Goal: Task Accomplishment & Management: Manage account settings

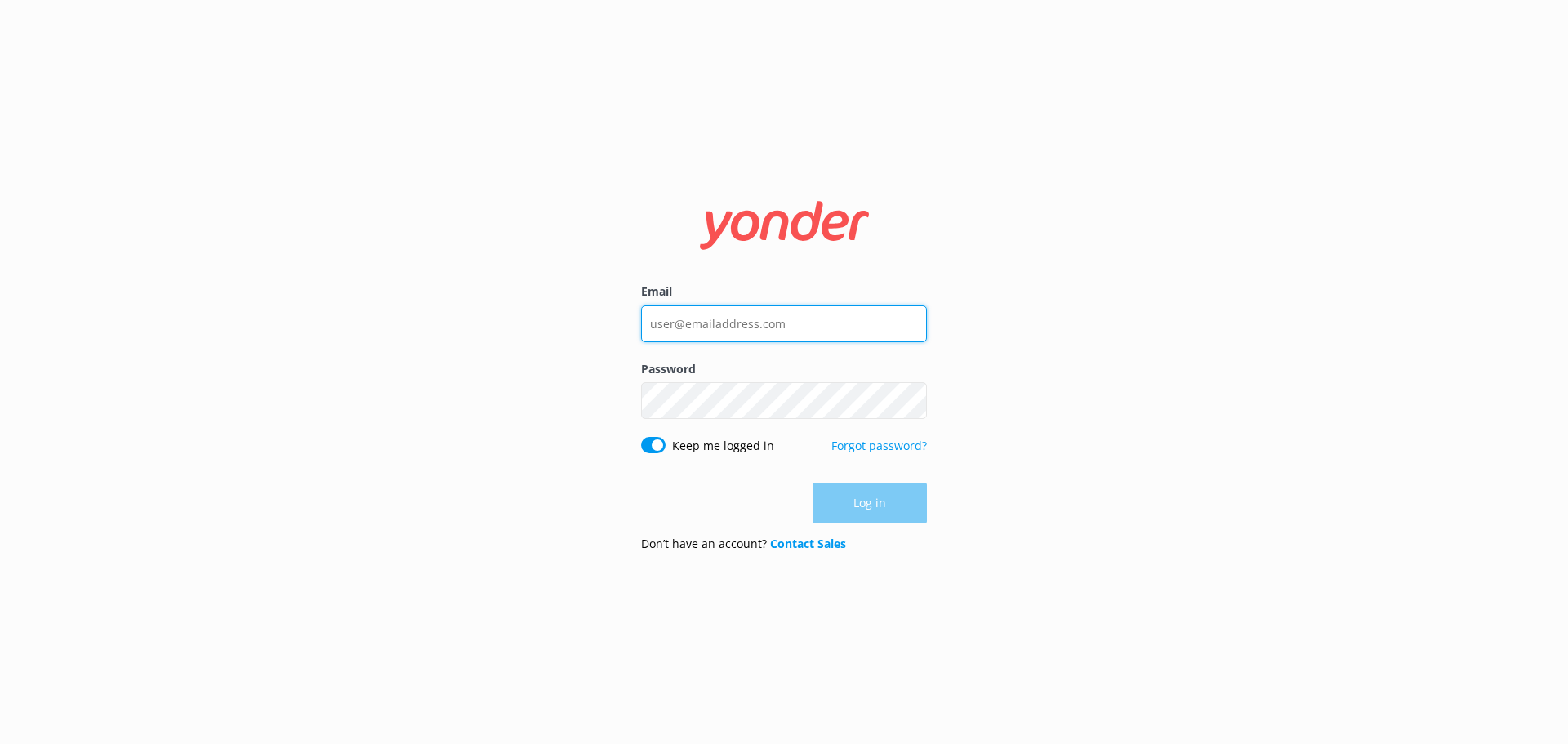
type input "[EMAIL_ADDRESS][DOMAIN_NAME]"
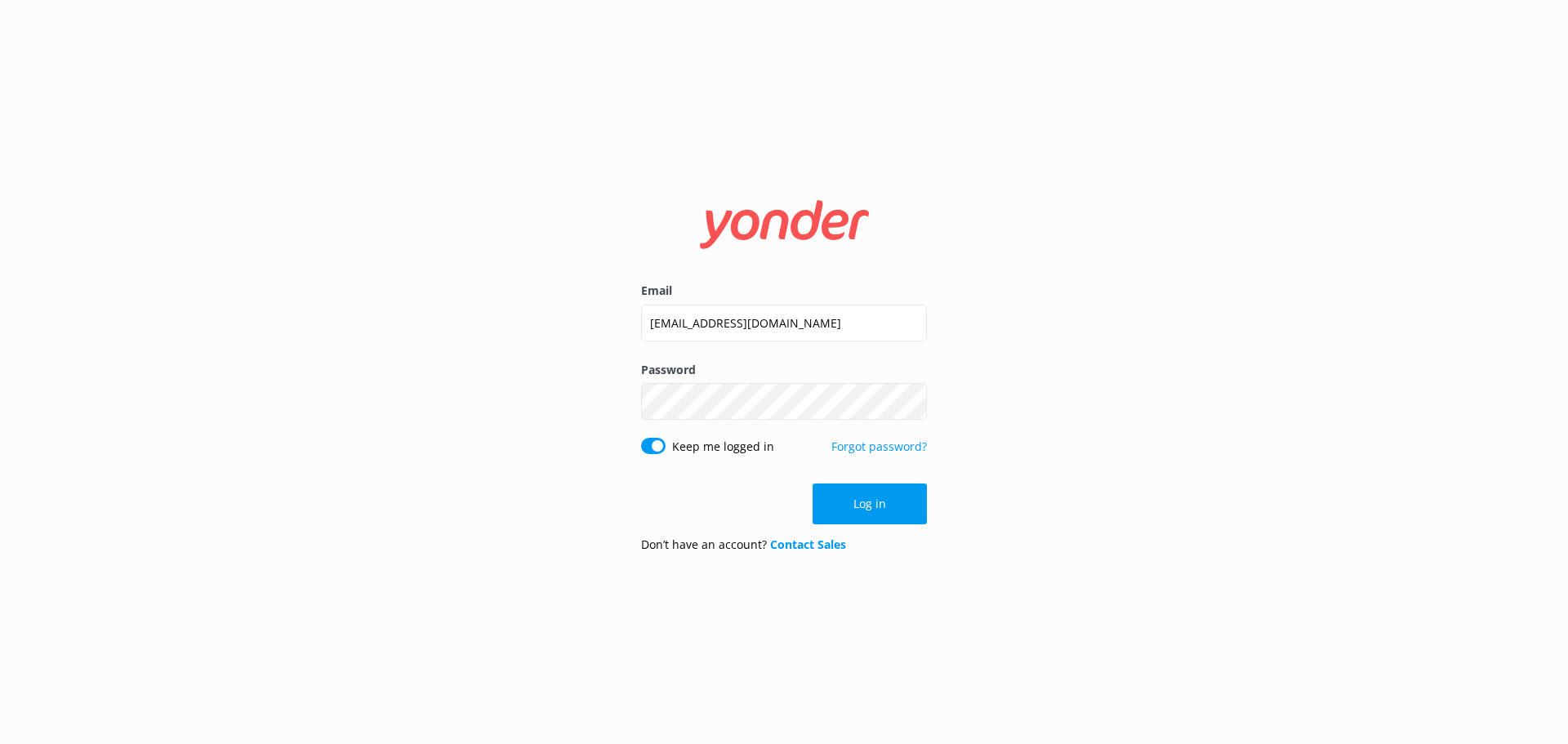
click at [826, 498] on div "Log in" at bounding box center [784, 504] width 286 height 41
click at [826, 498] on button "Log in" at bounding box center [870, 504] width 114 height 41
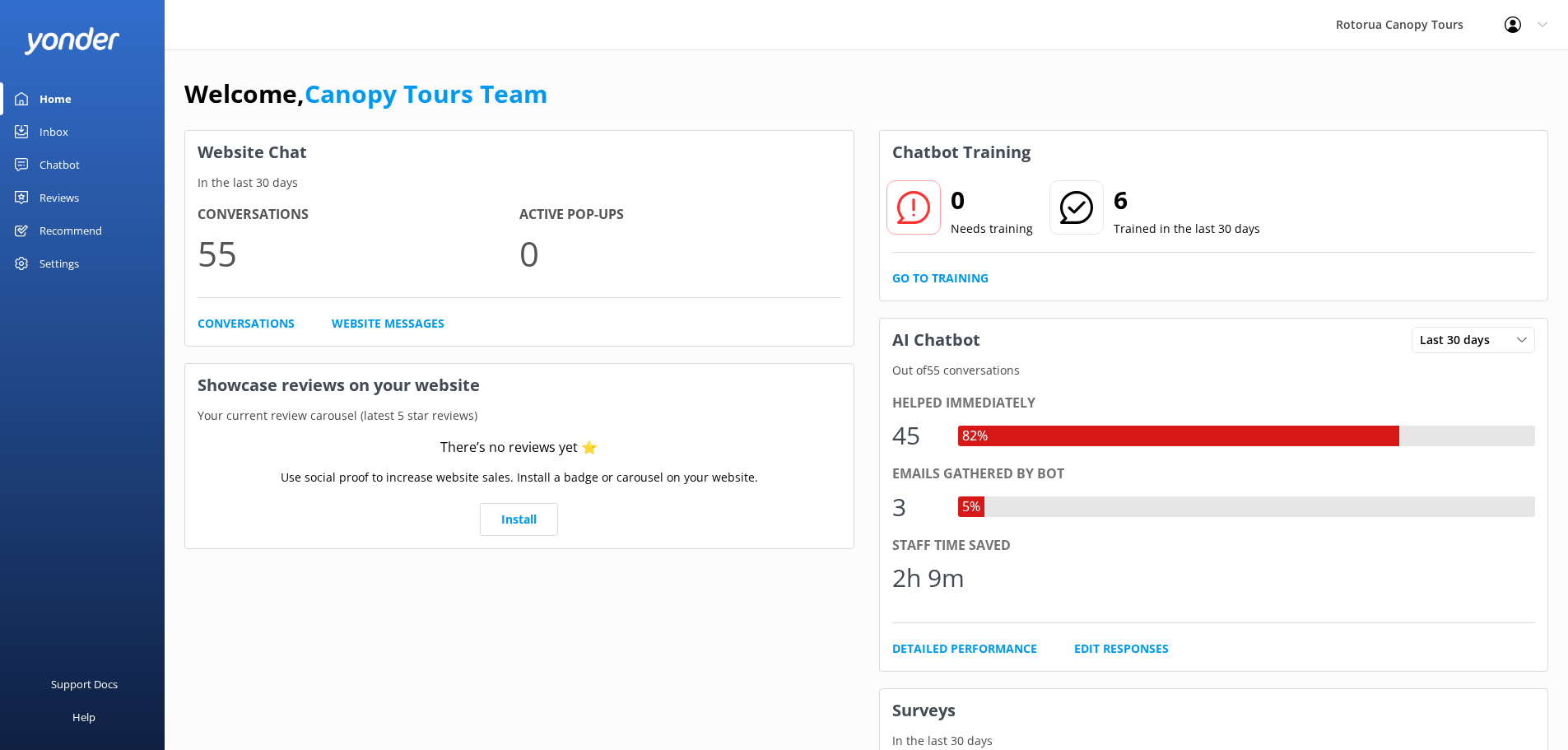
click at [85, 165] on link "Chatbot" at bounding box center [82, 165] width 165 height 33
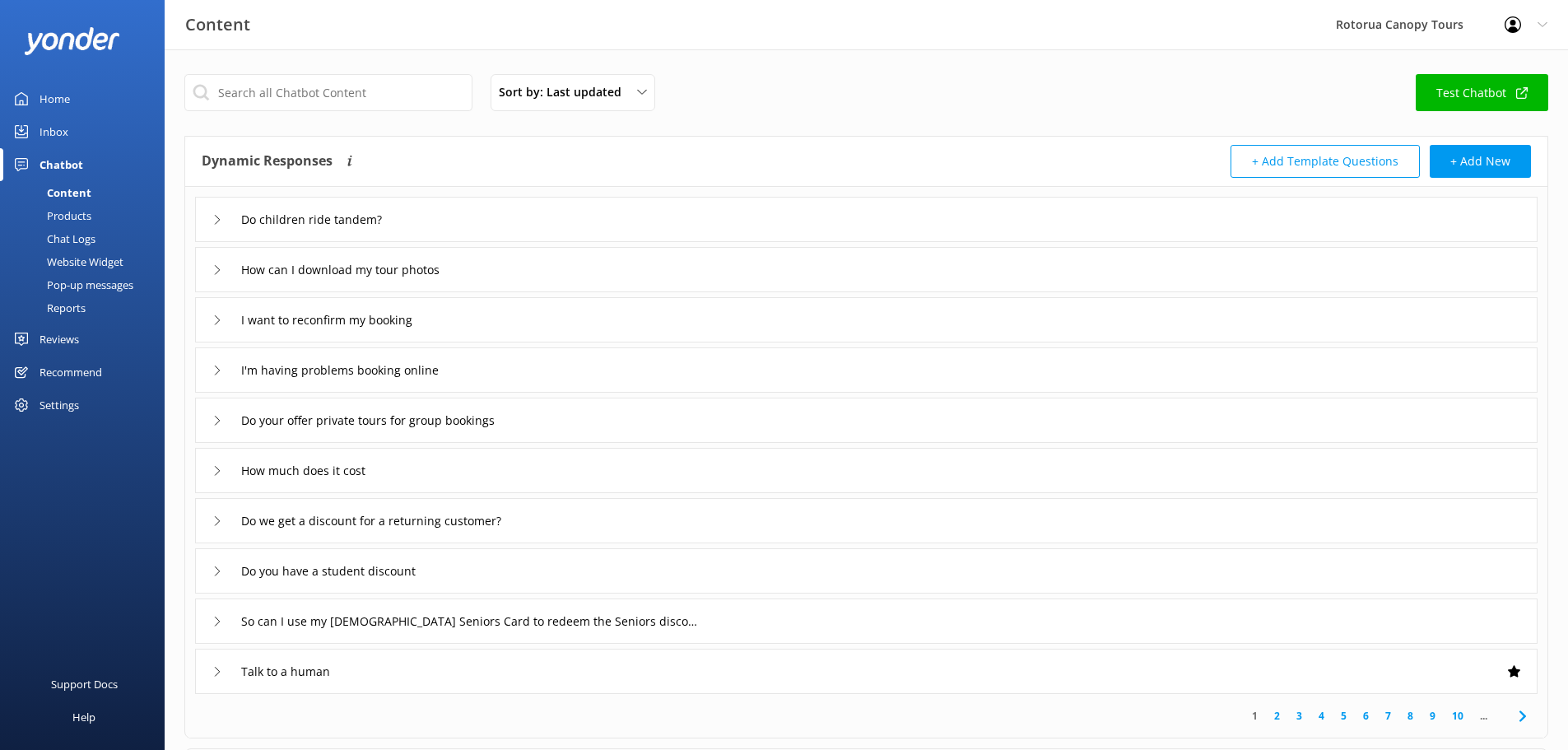
click at [113, 131] on link "Inbox" at bounding box center [82, 131] width 165 height 33
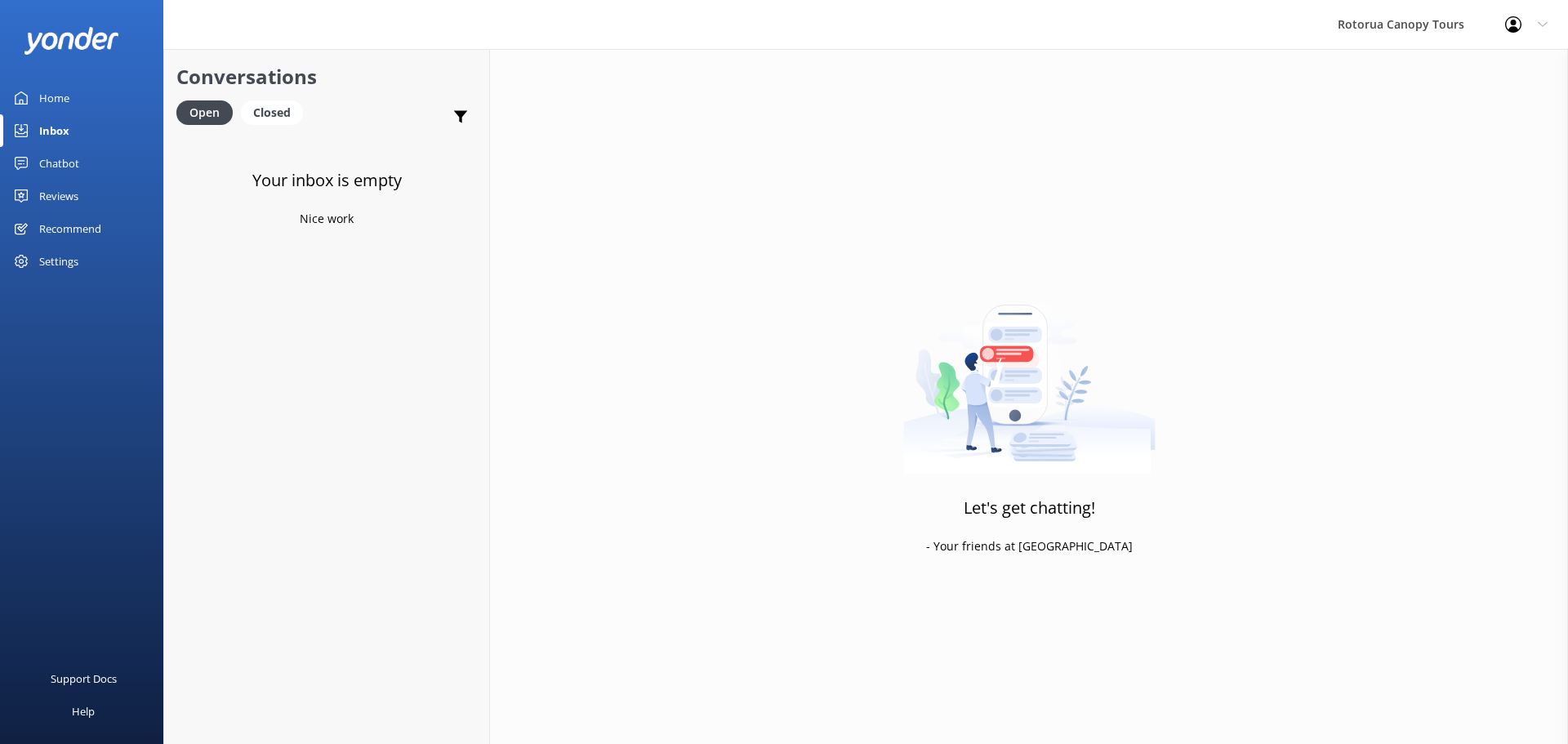
click at [278, 253] on div "Your inbox is empty Nice work" at bounding box center [327, 506] width 325 height 744
